Goal: Learn about a topic: Learn about a topic

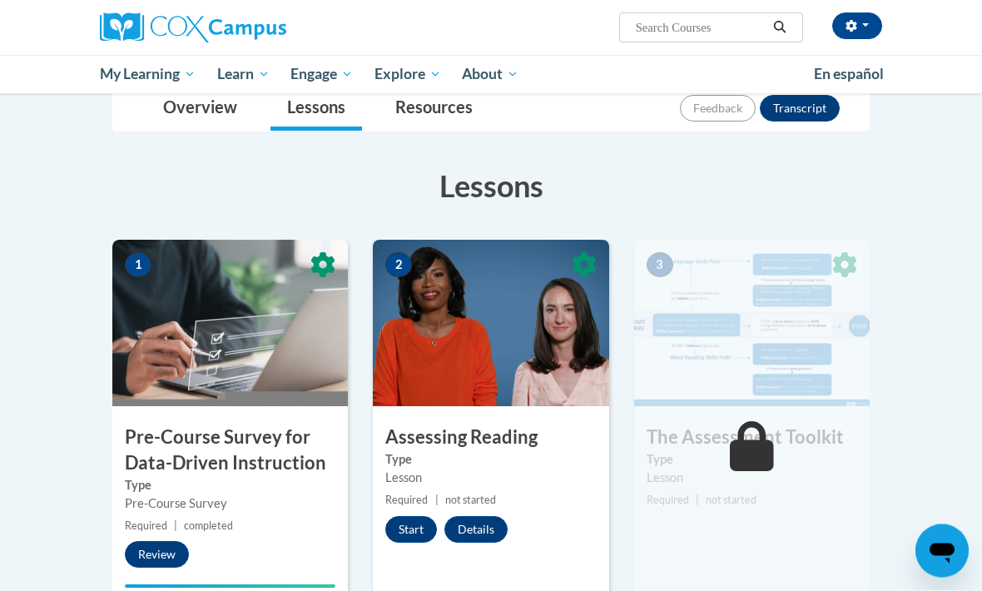
click at [589, 267] on icon at bounding box center [584, 265] width 23 height 25
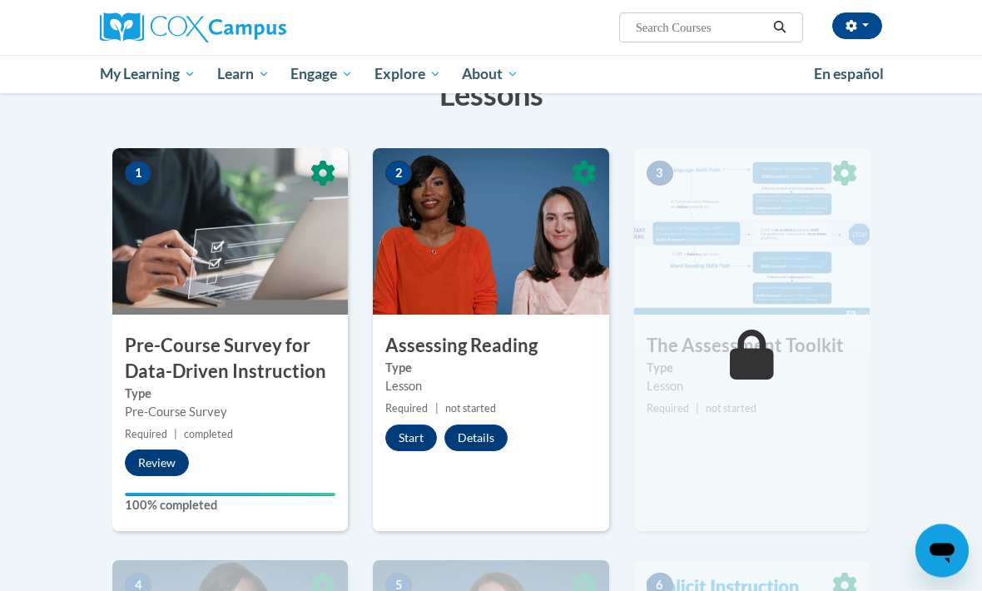
scroll to position [286, 0]
click at [415, 443] on button "Start" at bounding box center [411, 438] width 52 height 27
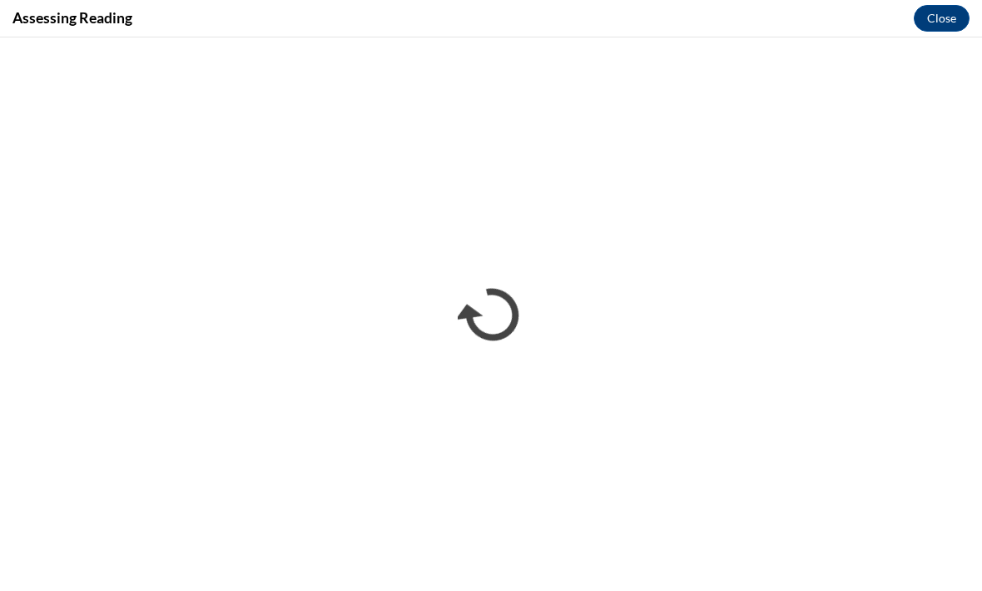
scroll to position [0, 0]
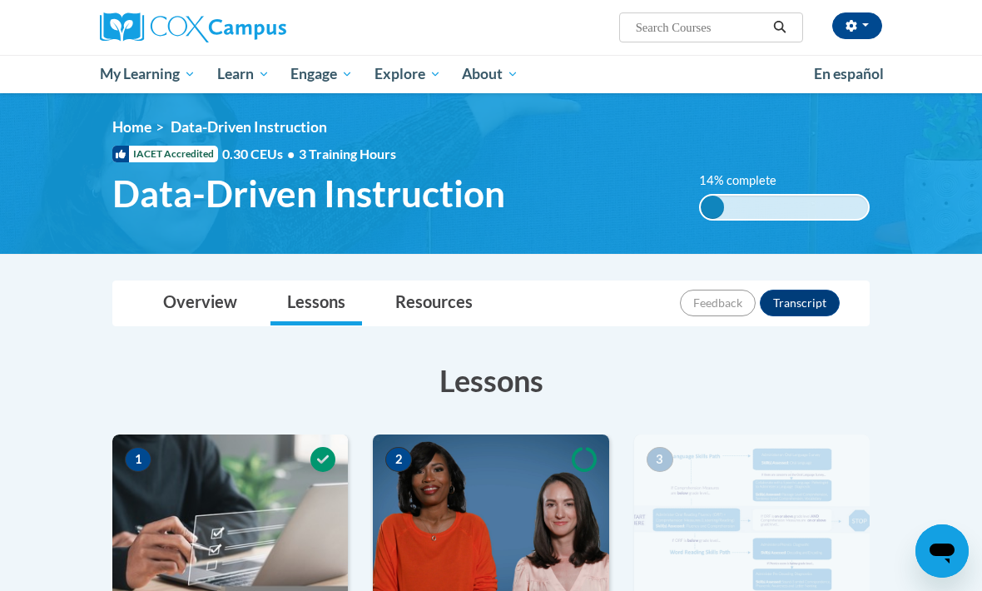
scroll to position [286, 0]
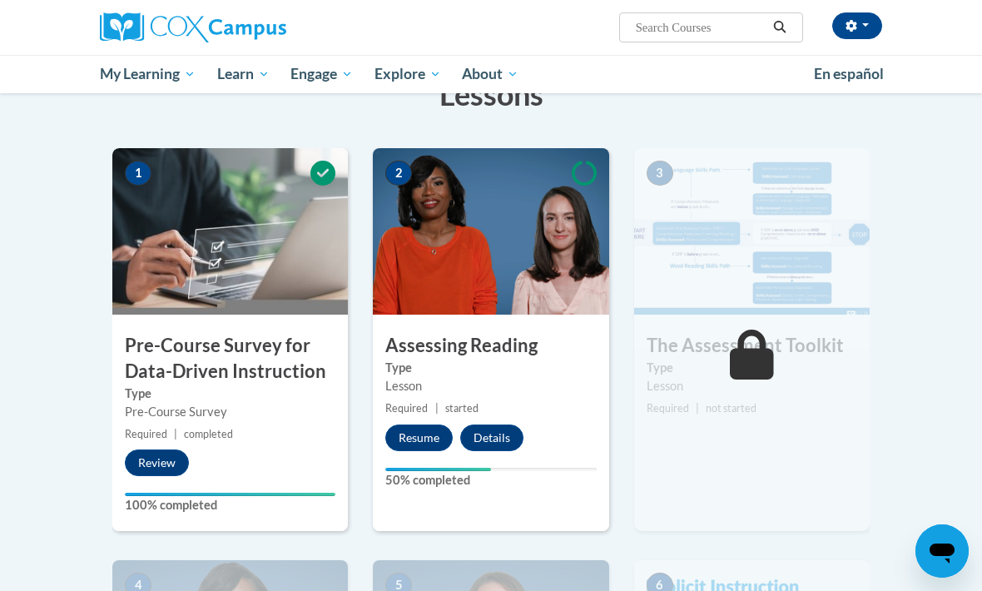
click at [410, 437] on button "Resume" at bounding box center [418, 438] width 67 height 27
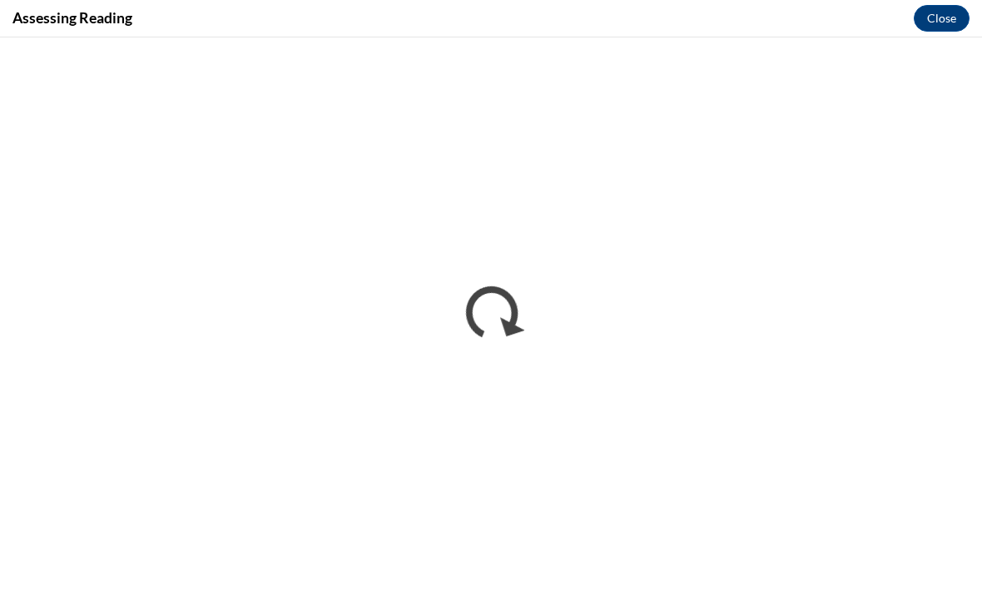
scroll to position [0, 0]
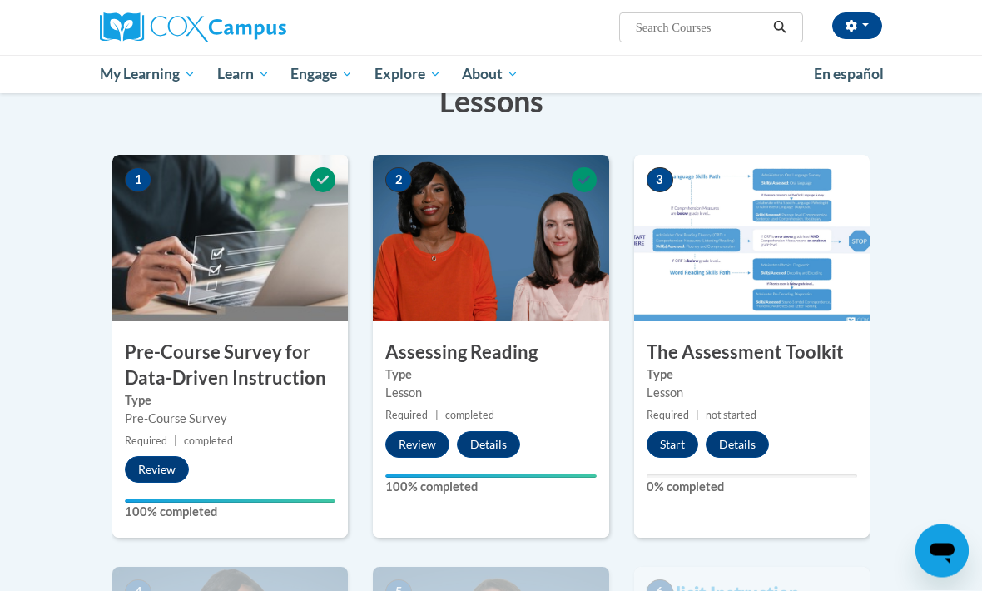
scroll to position [284, 0]
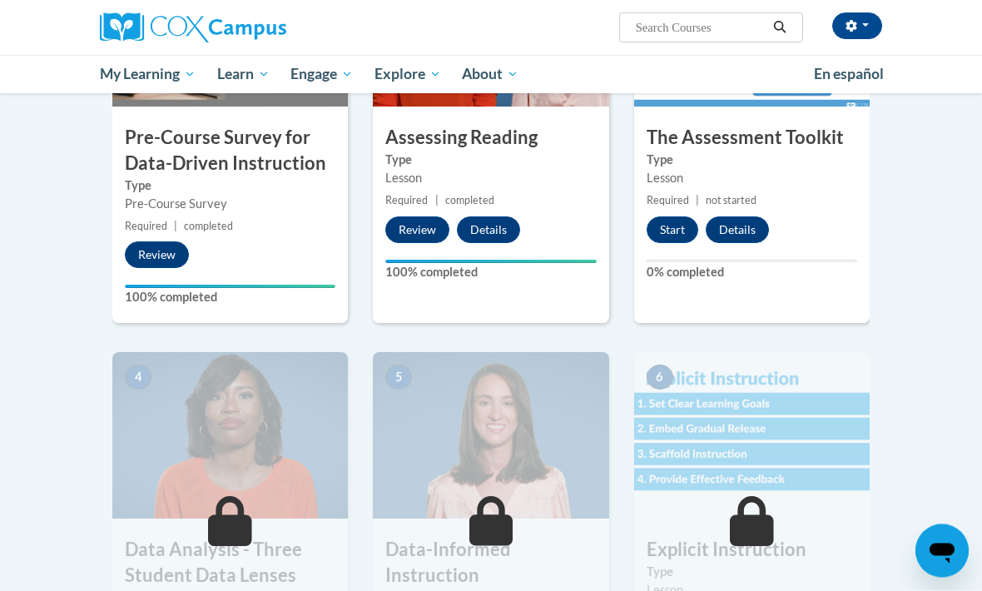
click at [671, 227] on button "Start" at bounding box center [673, 230] width 52 height 27
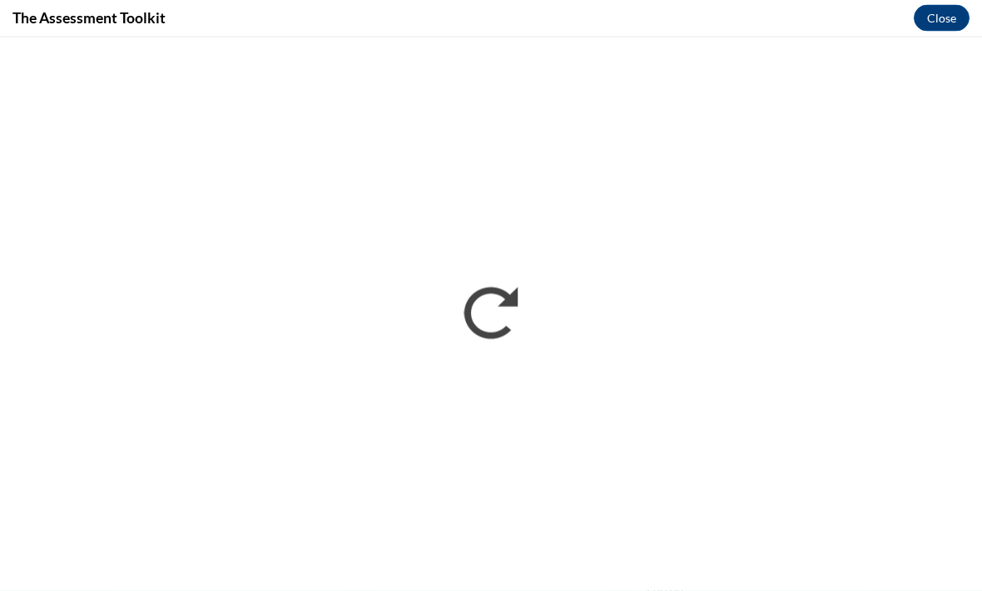
scroll to position [495, 0]
